Goal: Transaction & Acquisition: Purchase product/service

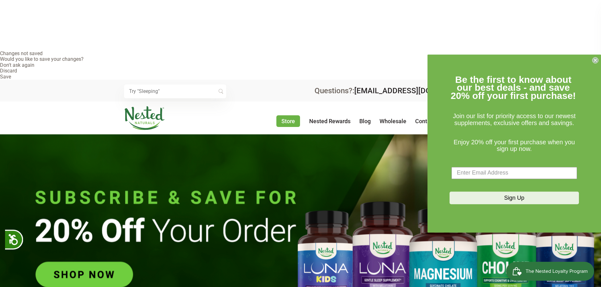
scroll to position [32, 0]
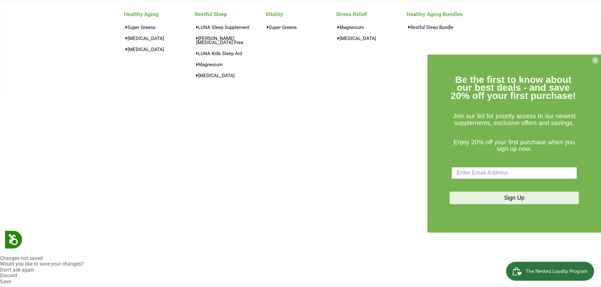
click at [594, 58] on circle "Close dialog" at bounding box center [595, 60] width 6 height 6
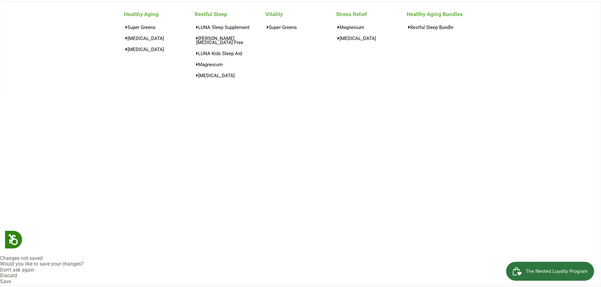
scroll to position [0, 222]
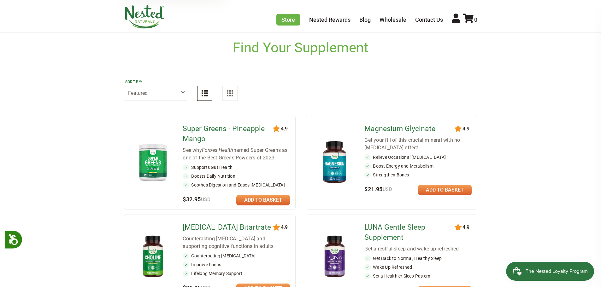
scroll to position [352, 0]
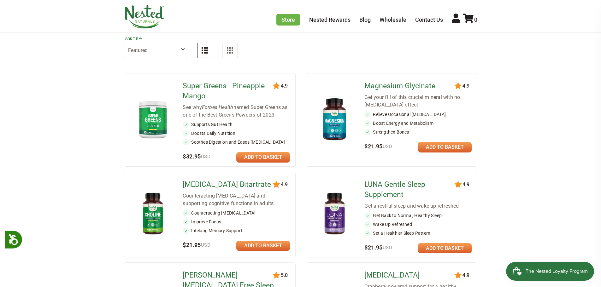
scroll to position [415, 0]
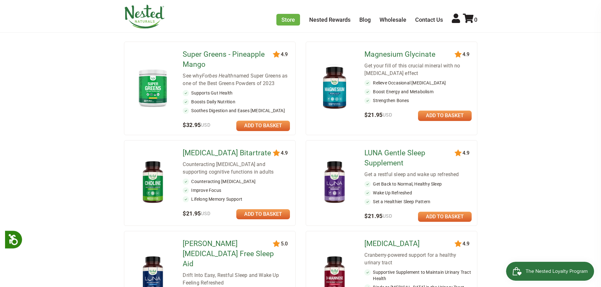
drag, startPoint x: 298, startPoint y: 232, endPoint x: 76, endPoint y: 169, distance: 230.5
